Goal: Transaction & Acquisition: Purchase product/service

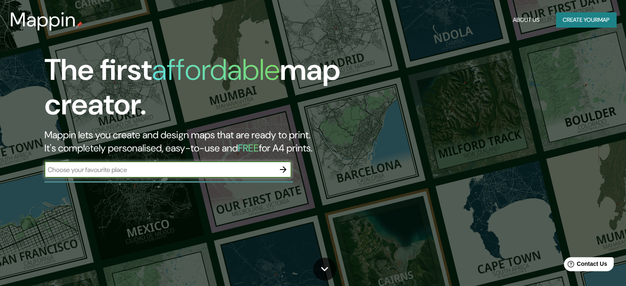
click at [588, 21] on button "Create your map" at bounding box center [586, 19] width 60 height 15
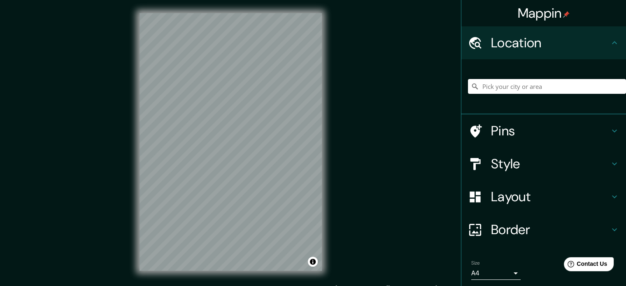
click at [530, 128] on h4 "Pins" at bounding box center [550, 131] width 119 height 16
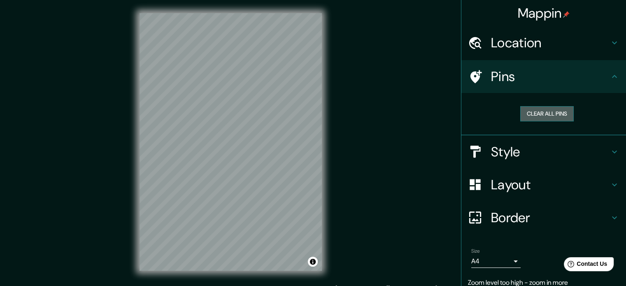
click at [540, 115] on button "Clear all pins" at bounding box center [546, 113] width 53 height 15
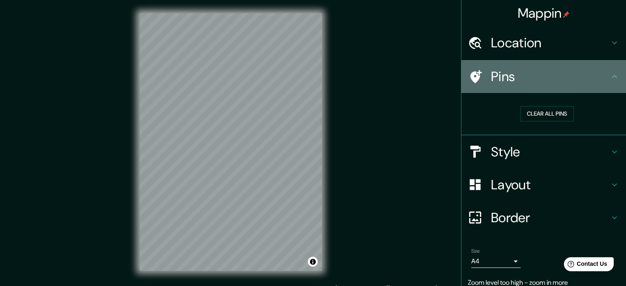
click at [484, 71] on div at bounding box center [479, 77] width 23 height 14
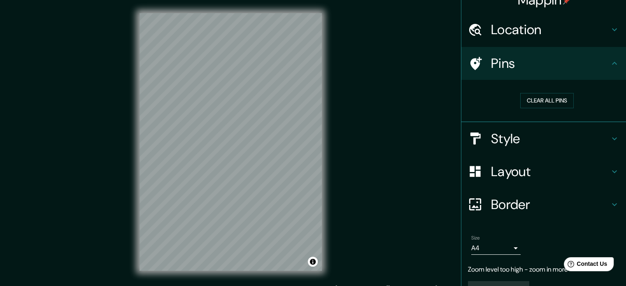
scroll to position [32, 0]
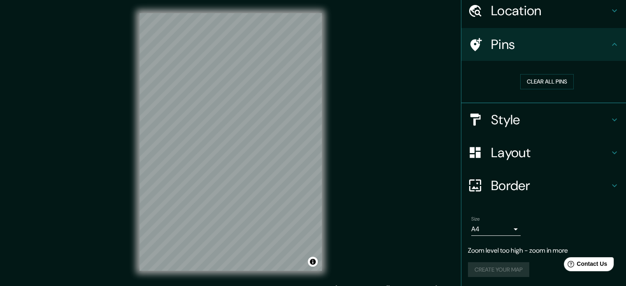
click at [519, 144] on h4 "Layout" at bounding box center [550, 152] width 119 height 16
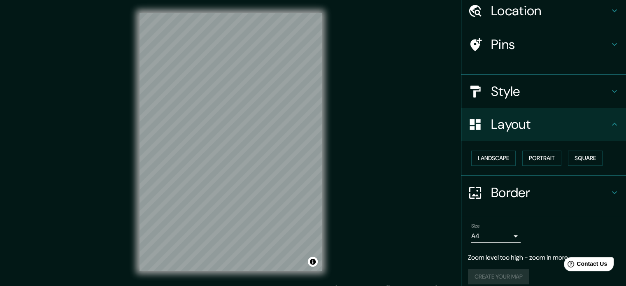
scroll to position [26, 0]
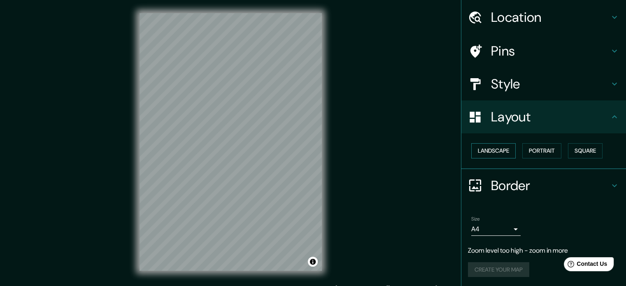
click at [477, 149] on button "Landscape" at bounding box center [493, 150] width 44 height 15
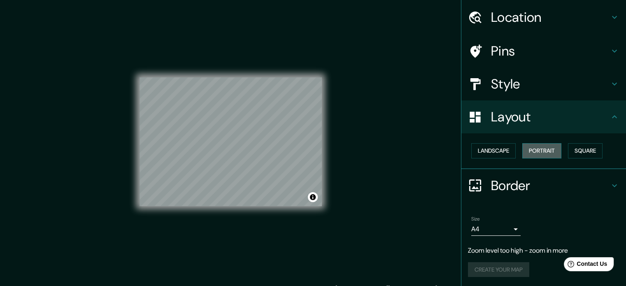
click at [542, 153] on button "Portrait" at bounding box center [541, 150] width 39 height 15
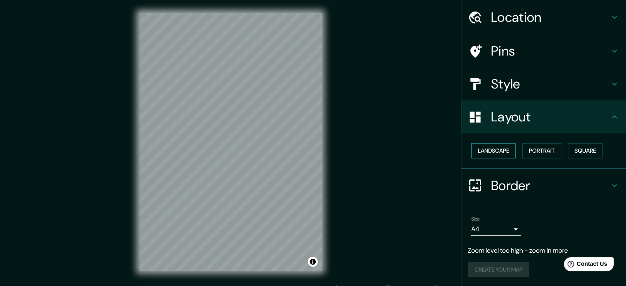
click at [493, 151] on button "Landscape" at bounding box center [493, 150] width 44 height 15
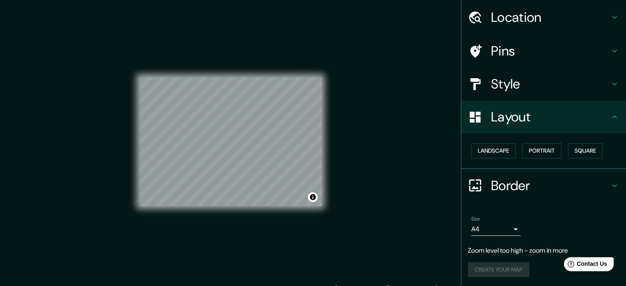
click at [558, 147] on div "Landscape [GEOGRAPHIC_DATA]" at bounding box center [547, 151] width 158 height 22
click at [477, 151] on button "Landscape" at bounding box center [493, 150] width 44 height 15
click at [514, 185] on h4 "Border" at bounding box center [550, 185] width 119 height 16
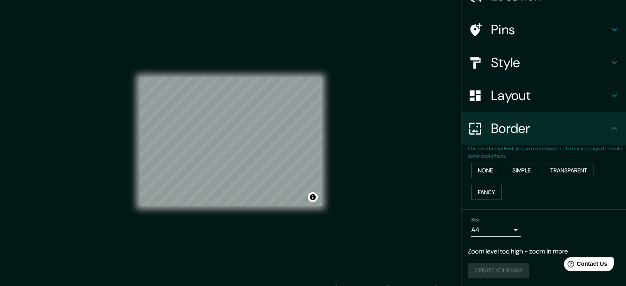
scroll to position [48, 0]
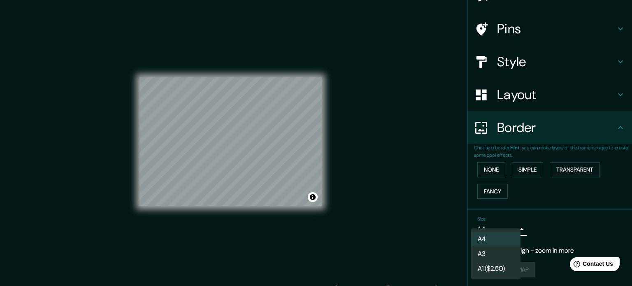
click at [502, 222] on body "Mappin Location Pins Style Layout Border Choose a border. Hint : you can make l…" at bounding box center [316, 143] width 632 height 286
click at [502, 266] on li "A1 ($2.50)" at bounding box center [495, 268] width 49 height 15
click at [507, 230] on body "Mappin Location Pins Style Layout Border Choose a border. Hint : you can make l…" at bounding box center [316, 143] width 632 height 286
click at [500, 249] on li "A3" at bounding box center [495, 254] width 49 height 15
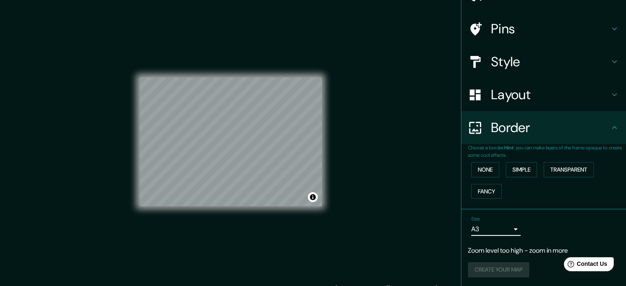
click at [508, 228] on body "Mappin Location Pins Style Layout Border Choose a border. Hint : you can make l…" at bounding box center [313, 143] width 626 height 286
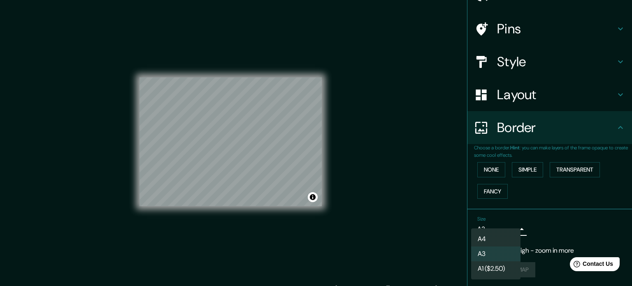
click at [499, 235] on li "A4" at bounding box center [495, 239] width 49 height 15
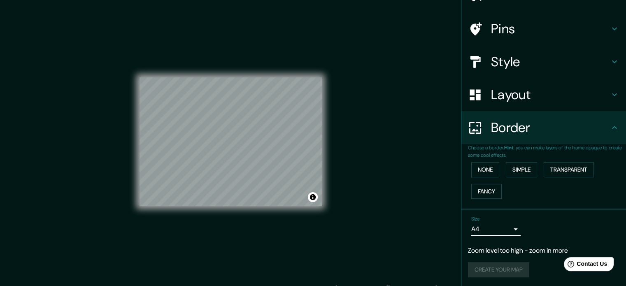
click at [502, 228] on body "Mappin Location Pins Style Layout Border Choose a border. Hint : you can make l…" at bounding box center [313, 143] width 626 height 286
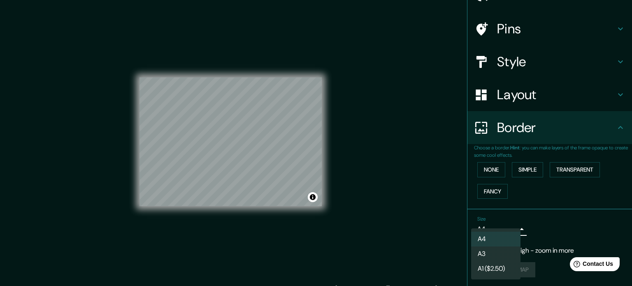
click at [493, 246] on li "A4" at bounding box center [495, 239] width 49 height 15
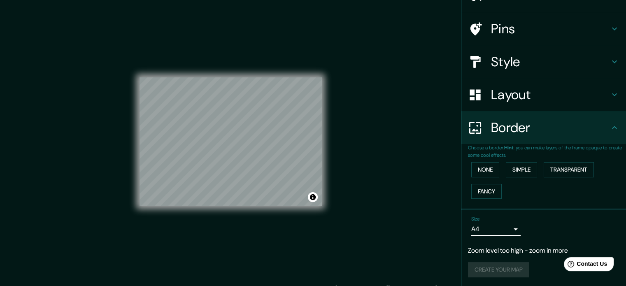
click at [498, 231] on body "Mappin Location Pins Style Layout Border Choose a border. Hint : you can make l…" at bounding box center [313, 143] width 626 height 286
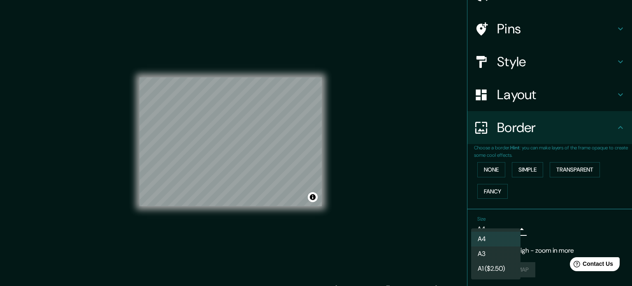
click at [494, 251] on li "A3" at bounding box center [495, 254] width 49 height 15
type input "a4"
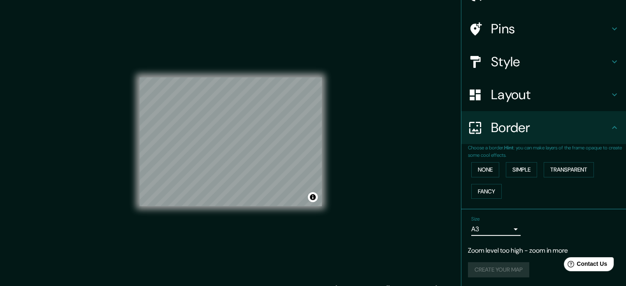
click at [511, 258] on div "Size A3 a4 Zoom level too high - zoom in more Create your map" at bounding box center [543, 248] width 151 height 71
click at [527, 250] on p "Zoom level too high - zoom in more" at bounding box center [543, 251] width 151 height 10
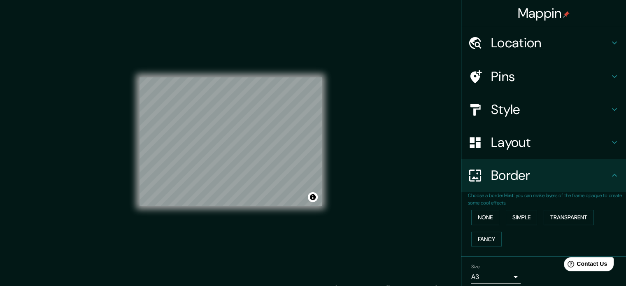
scroll to position [0, 0]
click at [538, 149] on h4 "Layout" at bounding box center [550, 142] width 119 height 16
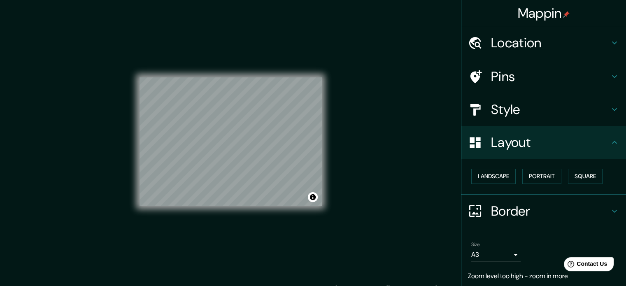
click at [500, 116] on h4 "Style" at bounding box center [550, 109] width 119 height 16
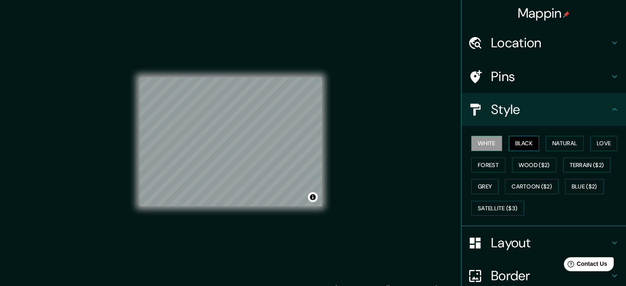
click at [522, 143] on button "Black" at bounding box center [524, 143] width 31 height 15
click at [562, 143] on button "Natural" at bounding box center [565, 143] width 38 height 15
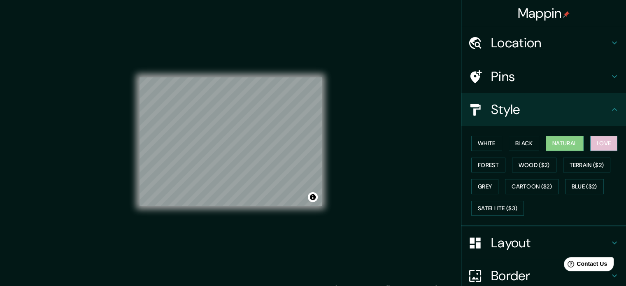
click at [593, 143] on button "Love" at bounding box center [603, 143] width 27 height 15
click at [527, 165] on button "Wood ($2)" at bounding box center [534, 165] width 44 height 15
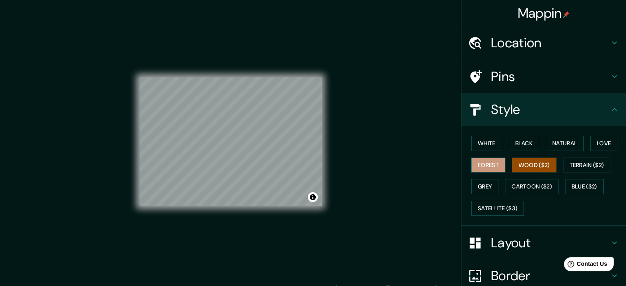
click at [485, 170] on button "Forest" at bounding box center [488, 165] width 34 height 15
click at [486, 188] on button "Grey" at bounding box center [484, 186] width 27 height 15
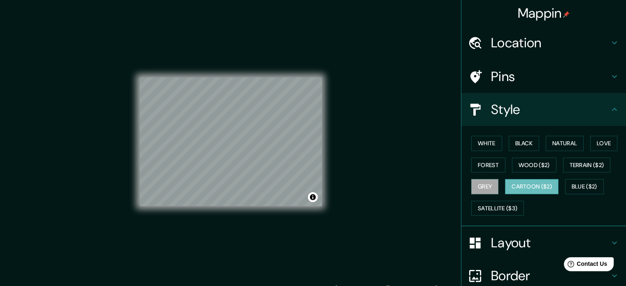
click at [531, 191] on button "Cartoon ($2)" at bounding box center [531, 186] width 53 height 15
click at [581, 188] on button "Blue ($2)" at bounding box center [584, 186] width 39 height 15
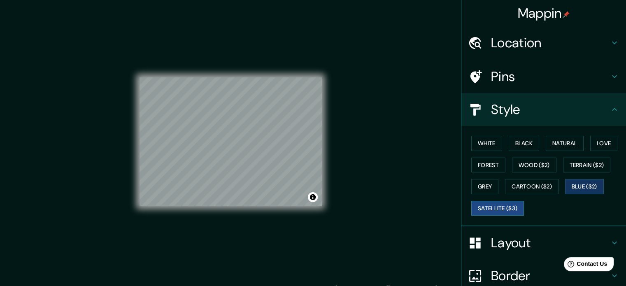
click at [518, 208] on button "Satellite ($3)" at bounding box center [497, 208] width 53 height 15
click at [573, 186] on button "Blue ($2)" at bounding box center [584, 186] width 39 height 15
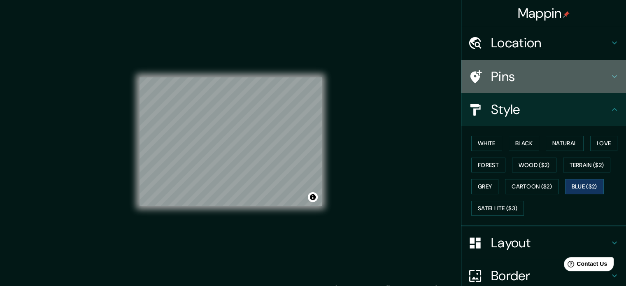
click at [523, 75] on h4 "Pins" at bounding box center [550, 76] width 119 height 16
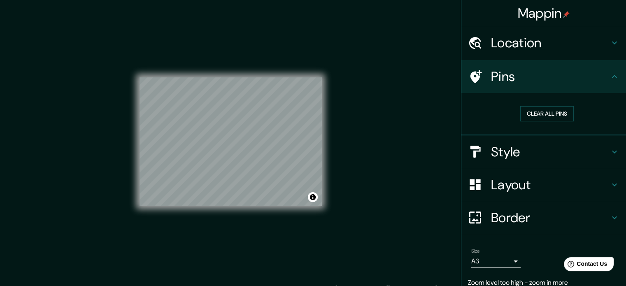
click at [540, 50] on h4 "Location" at bounding box center [550, 43] width 119 height 16
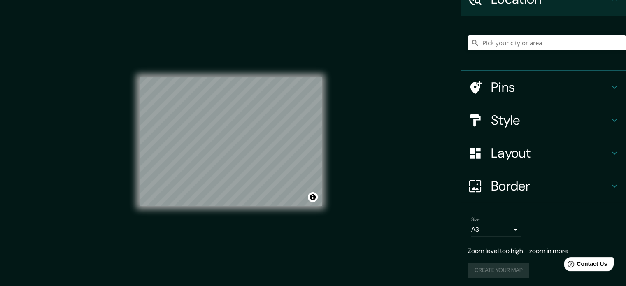
scroll to position [44, 0]
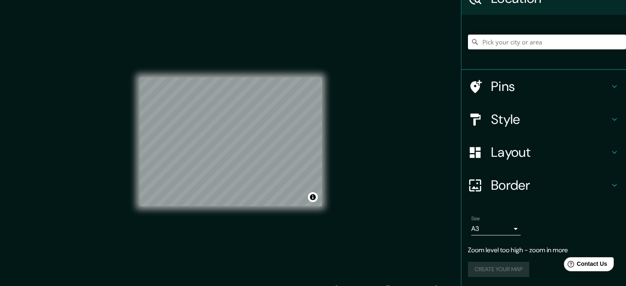
click at [502, 265] on div "Create your map" at bounding box center [543, 269] width 151 height 15
click at [500, 269] on div "Create your map" at bounding box center [543, 269] width 151 height 15
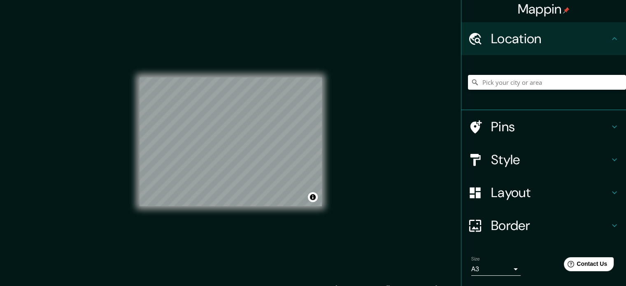
scroll to position [0, 0]
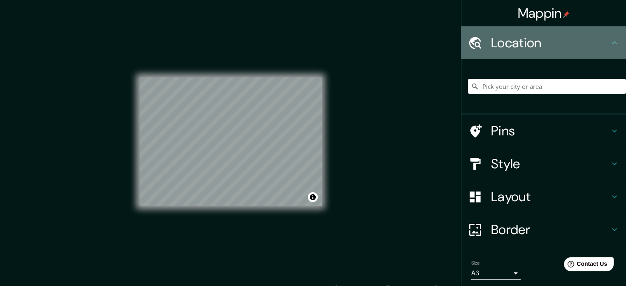
click at [522, 41] on h4 "Location" at bounding box center [550, 43] width 119 height 16
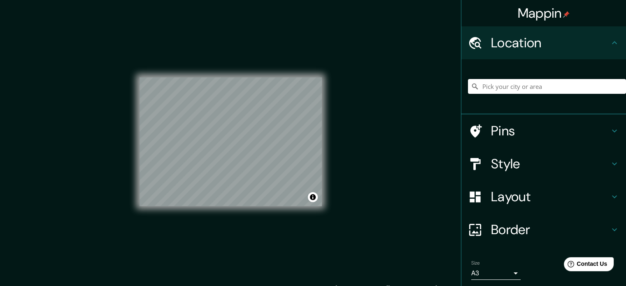
click at [545, 158] on h4 "Style" at bounding box center [550, 164] width 119 height 16
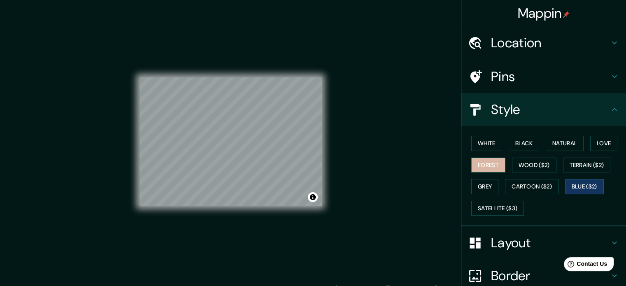
click at [491, 167] on button "Forest" at bounding box center [488, 165] width 34 height 15
click at [593, 147] on button "Love" at bounding box center [603, 143] width 27 height 15
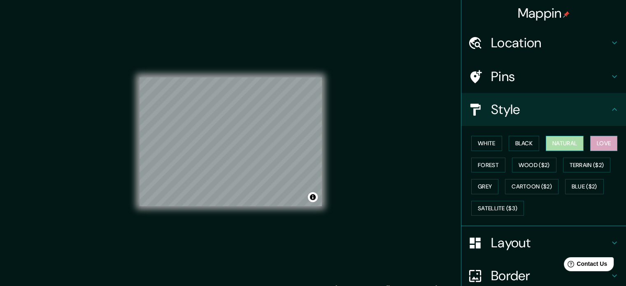
click at [562, 147] on button "Natural" at bounding box center [565, 143] width 38 height 15
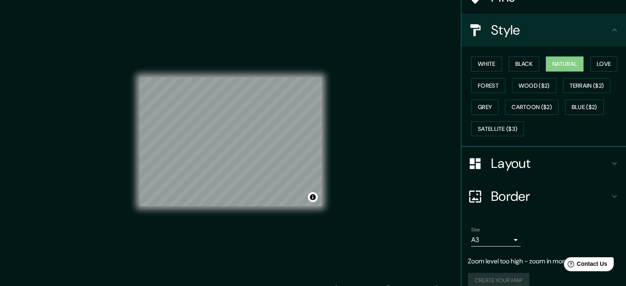
scroll to position [90, 0]
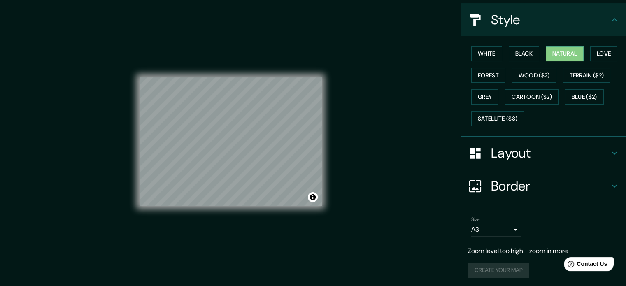
click at [506, 270] on div "Create your map" at bounding box center [543, 270] width 151 height 15
click at [526, 189] on h4 "Border" at bounding box center [550, 186] width 119 height 16
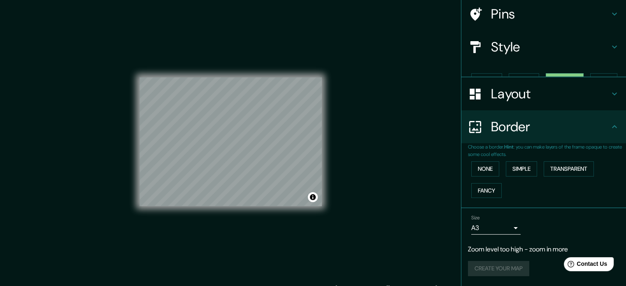
scroll to position [48, 0]
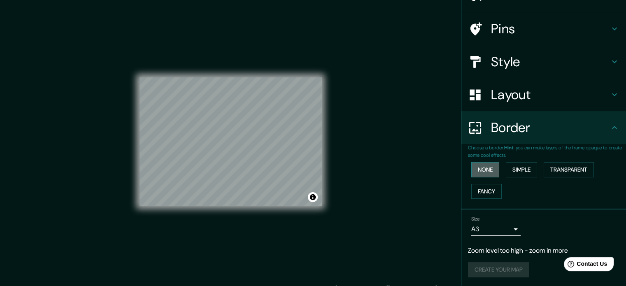
click at [487, 167] on button "None" at bounding box center [485, 169] width 28 height 15
click at [516, 170] on button "Simple" at bounding box center [521, 169] width 31 height 15
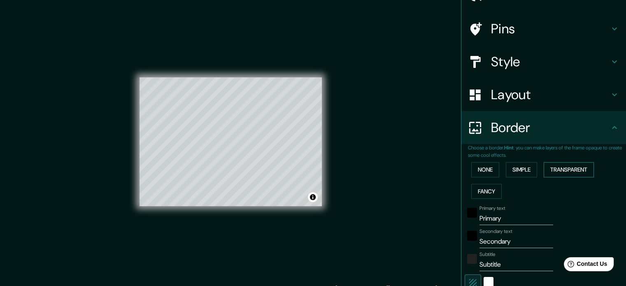
click at [561, 168] on button "Transparent" at bounding box center [569, 169] width 50 height 15
click at [486, 188] on button "Fancy" at bounding box center [486, 191] width 30 height 15
click at [566, 177] on div "None Simple Transparent Fancy" at bounding box center [547, 180] width 158 height 43
click at [567, 174] on button "Transparent" at bounding box center [569, 169] width 50 height 15
click at [467, 211] on div "black" at bounding box center [472, 213] width 10 height 10
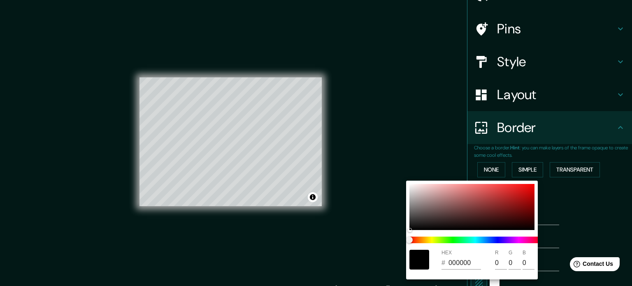
click at [553, 195] on div at bounding box center [316, 143] width 632 height 286
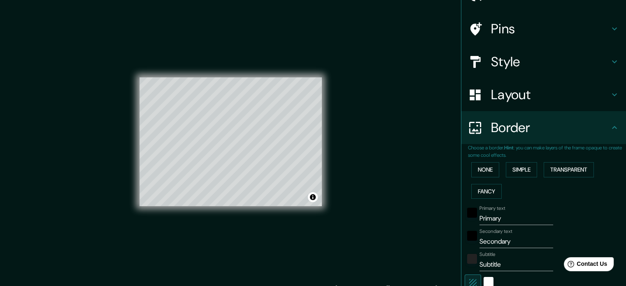
click at [509, 215] on input "Primary" at bounding box center [516, 218] width 74 height 13
drag, startPoint x: 509, startPoint y: 215, endPoint x: 451, endPoint y: 213, distance: 58.1
click at [451, 213] on div "Mappin Location Pins Style Layout Border Choose a border. Hint : you can make l…" at bounding box center [313, 148] width 626 height 297
type input "P"
type input "213"
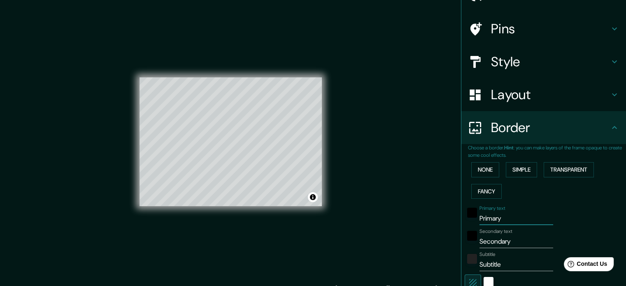
type input "35"
type input "Pa"
type input "213"
type input "35"
type input "Pan"
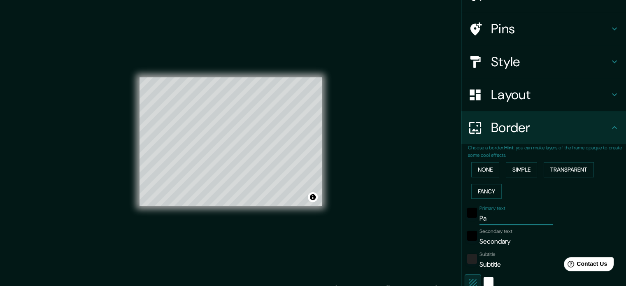
type input "213"
type input "35"
type input "Pana"
type input "213"
type input "35"
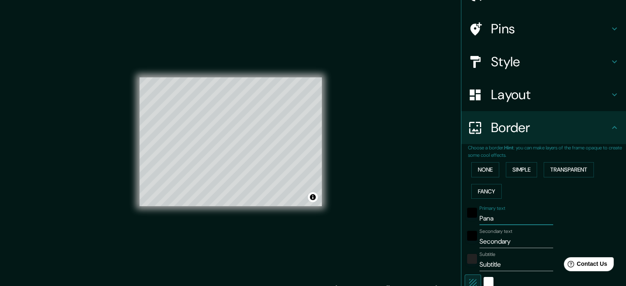
type input "Panam"
type input "213"
type input "35"
type input "[GEOGRAPHIC_DATA]"
type input "213"
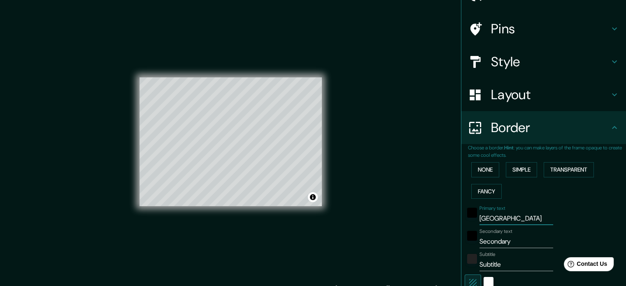
type input "35"
type input "[GEOGRAPHIC_DATA]"
drag, startPoint x: 515, startPoint y: 238, endPoint x: 458, endPoint y: 238, distance: 57.2
click at [465, 238] on div "Secondary text Secondary" at bounding box center [532, 238] width 135 height 20
type input "213"
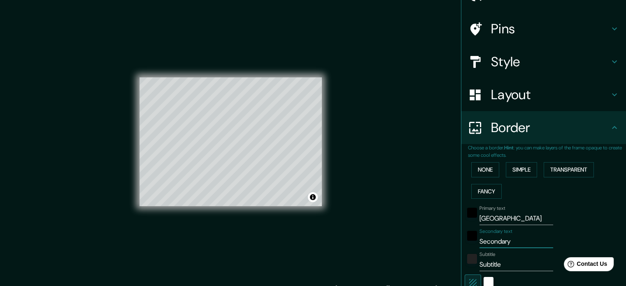
type input "35"
click at [492, 265] on input "Subtitle" at bounding box center [516, 264] width 74 height 13
drag, startPoint x: 509, startPoint y: 263, endPoint x: 470, endPoint y: 267, distance: 39.3
click at [470, 267] on div "Subtitle Subtitle" at bounding box center [532, 261] width 135 height 20
type input "213"
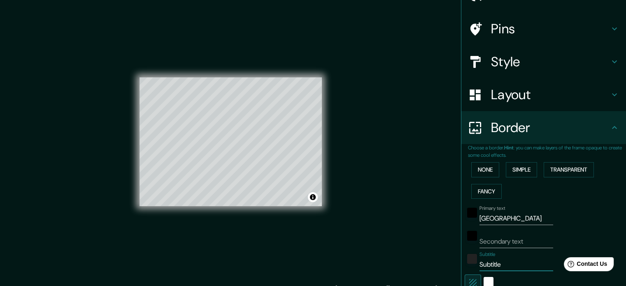
type input "35"
type input "Subtitle"
type input "213"
type input "35"
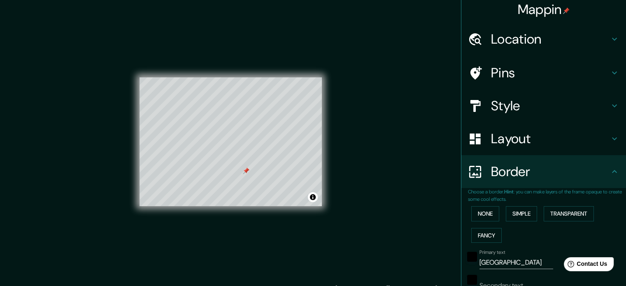
scroll to position [0, 0]
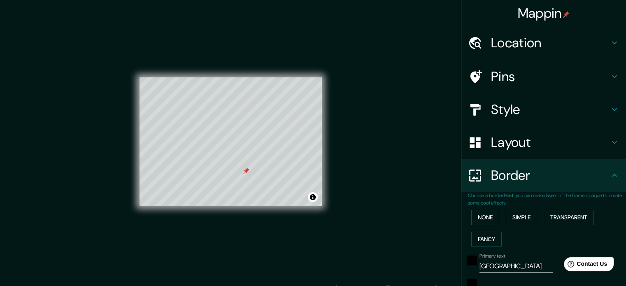
type input "Subtitle"
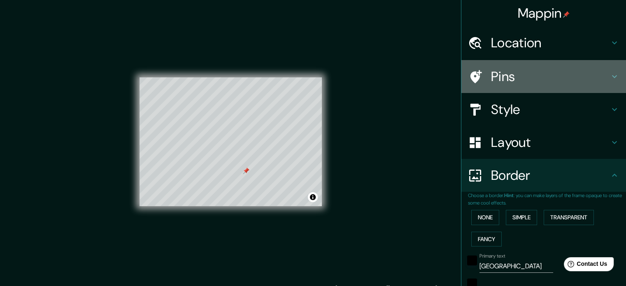
click at [520, 80] on h4 "Pins" at bounding box center [550, 76] width 119 height 16
type input "213"
type input "35"
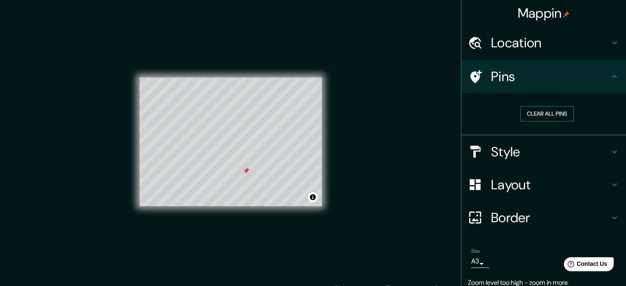
click at [543, 116] on button "Clear all pins" at bounding box center [546, 113] width 53 height 15
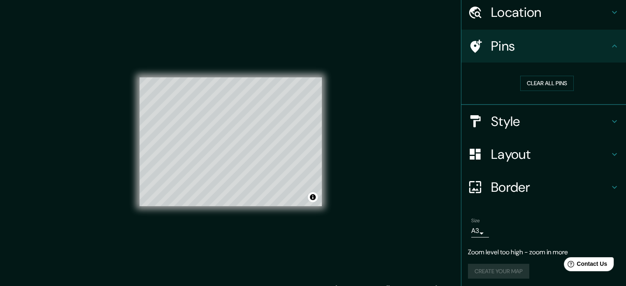
scroll to position [32, 0]
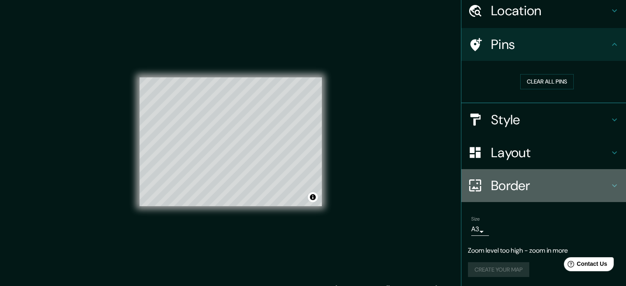
click at [509, 180] on h4 "Border" at bounding box center [550, 185] width 119 height 16
type input "213"
type input "35"
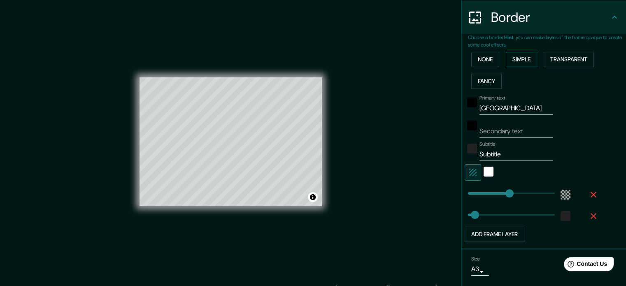
scroll to position [197, 0]
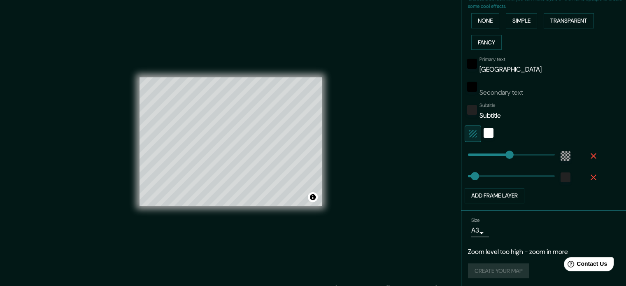
type input "213"
click at [588, 154] on icon "button" at bounding box center [593, 156] width 10 height 10
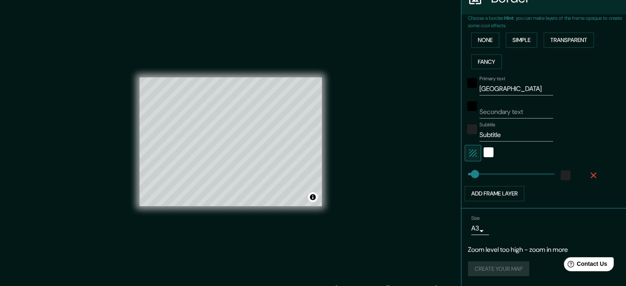
scroll to position [176, 0]
click at [484, 151] on div "white" at bounding box center [489, 154] width 10 height 10
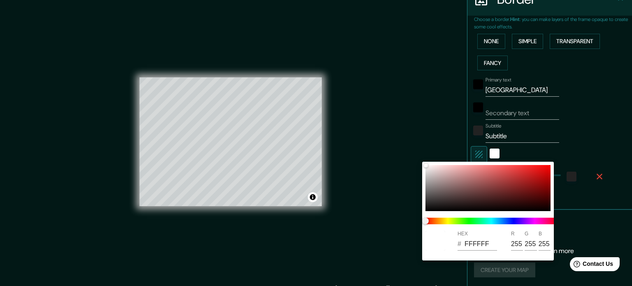
click at [632, 137] on div at bounding box center [316, 143] width 632 height 286
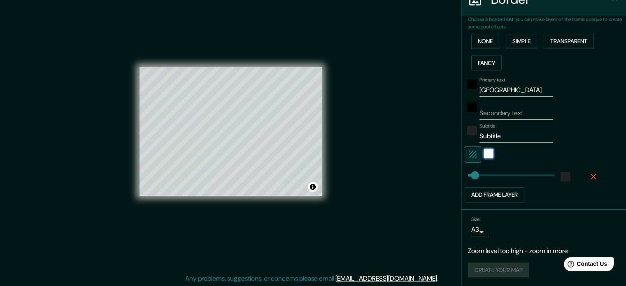
scroll to position [11, 0]
click at [504, 265] on div "Create your map" at bounding box center [543, 270] width 151 height 15
click at [397, 195] on div "Mappin Location Pins Style Layout Border Choose a border. Hint : you can make l…" at bounding box center [313, 137] width 626 height 297
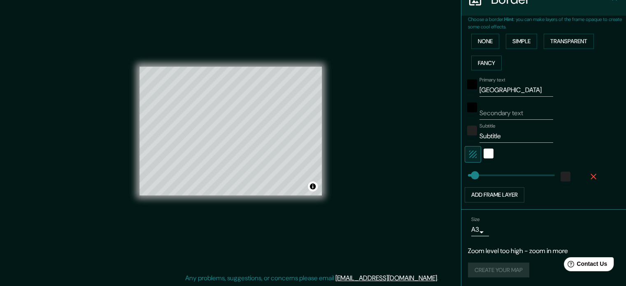
scroll to position [0, 0]
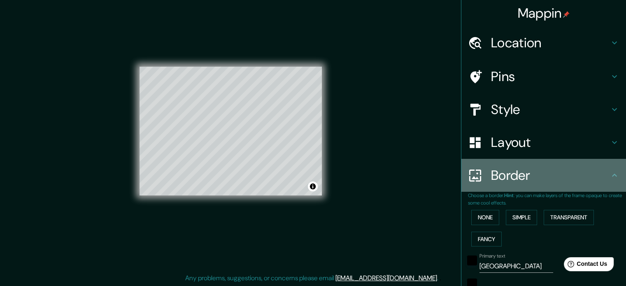
click at [537, 177] on h4 "Border" at bounding box center [550, 175] width 119 height 16
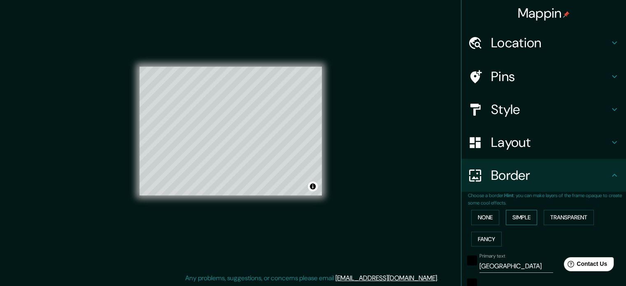
click at [527, 210] on button "Simple" at bounding box center [521, 217] width 31 height 15
click at [555, 221] on button "Transparent" at bounding box center [569, 217] width 50 height 15
click at [487, 235] on button "Fancy" at bounding box center [486, 239] width 30 height 15
click at [316, 189] on button "Toggle attribution" at bounding box center [313, 186] width 10 height 10
click at [354, 177] on div "Mappin Location Pins Style Layout Border Choose a border. Hint : you can make l…" at bounding box center [313, 137] width 626 height 297
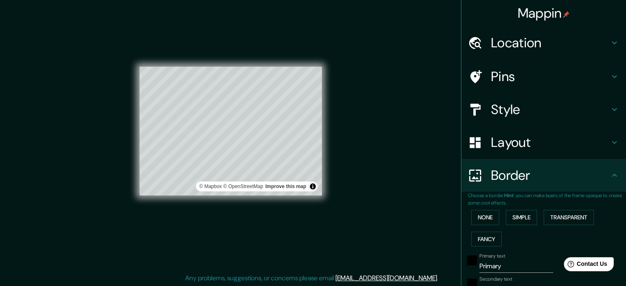
click at [394, 159] on div "Mappin Location Pins Style Layout Border Choose a border. Hint : you can make l…" at bounding box center [313, 137] width 626 height 297
click at [335, 130] on div "© Mapbox © OpenStreetMap Improve this map" at bounding box center [230, 131] width 209 height 284
click at [382, 128] on div "Mappin Location Pins Style Layout Border Choose a border. Hint : you can make l…" at bounding box center [313, 137] width 626 height 297
click at [356, 136] on div "Mappin Location Pins Style Layout Border Choose a border. Hint : you can make l…" at bounding box center [313, 137] width 626 height 297
